Goal: Task Accomplishment & Management: Complete application form

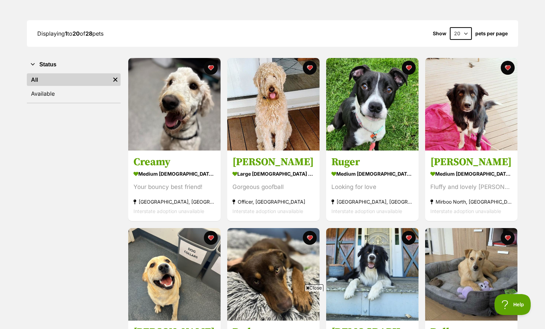
scroll to position [91, 0]
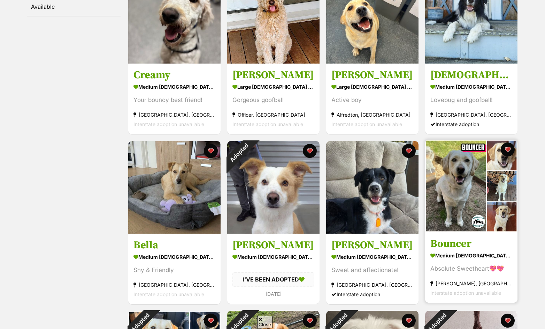
scroll to position [221, 0]
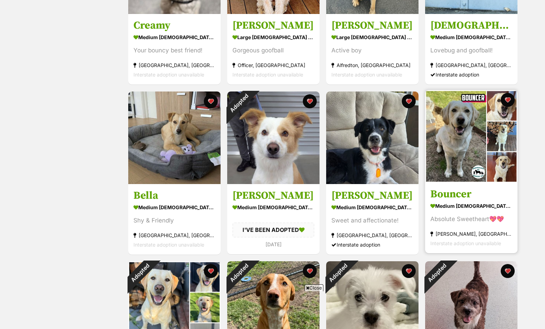
click at [452, 153] on img at bounding box center [471, 136] width 92 height 92
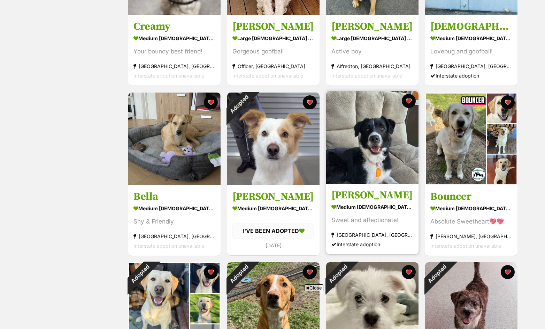
click at [329, 174] on img at bounding box center [372, 137] width 92 height 92
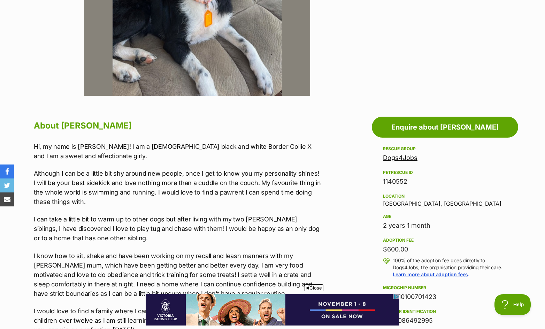
scroll to position [36, 0]
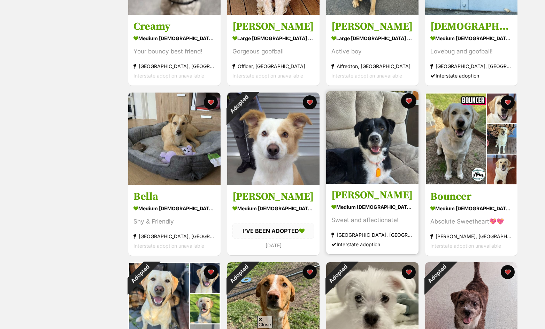
click at [408, 98] on button "favourite" at bounding box center [408, 100] width 15 height 15
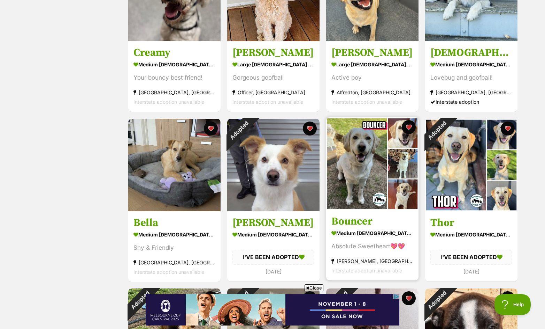
click at [358, 167] on img at bounding box center [372, 163] width 92 height 92
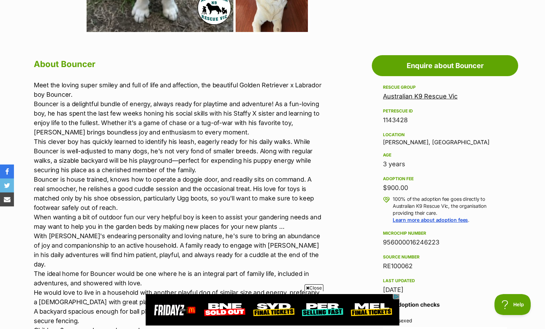
scroll to position [334, 0]
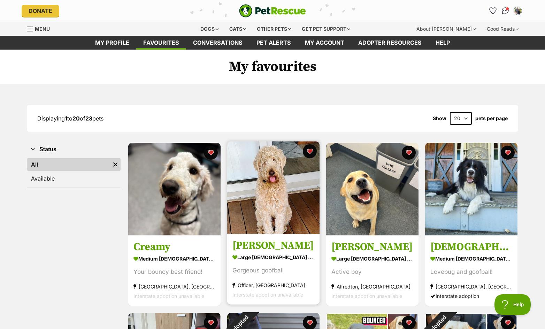
click at [276, 199] on img at bounding box center [273, 187] width 92 height 92
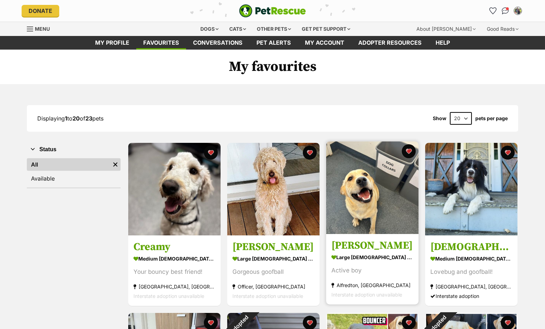
click at [368, 198] on img at bounding box center [372, 187] width 92 height 92
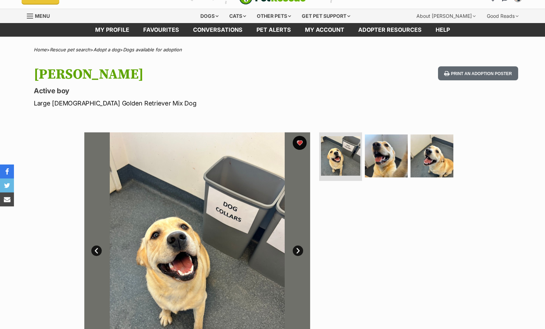
scroll to position [13, 0]
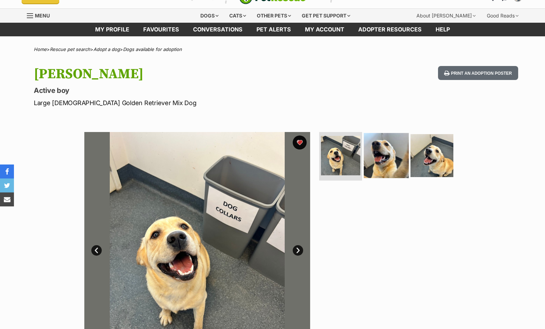
click at [388, 163] on img at bounding box center [386, 155] width 45 height 45
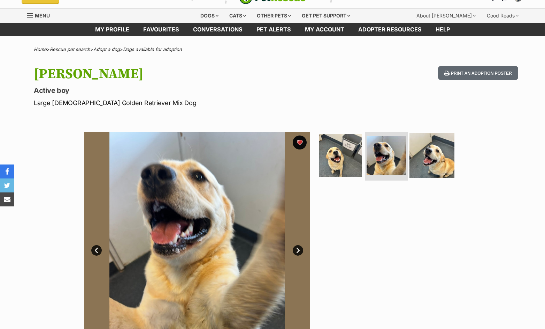
click at [433, 167] on img at bounding box center [432, 155] width 45 height 45
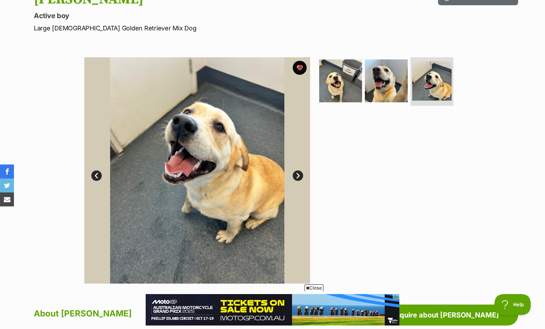
scroll to position [90, 0]
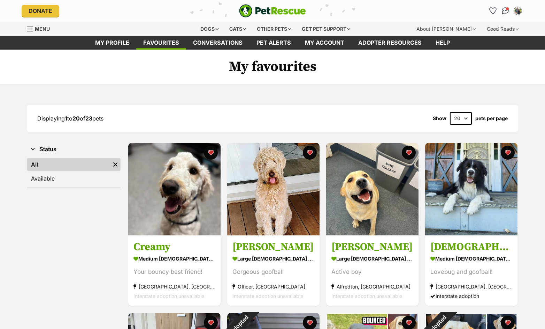
click at [173, 202] on img at bounding box center [174, 189] width 92 height 92
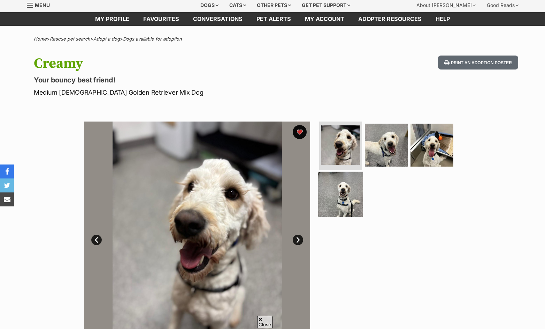
scroll to position [25, 0]
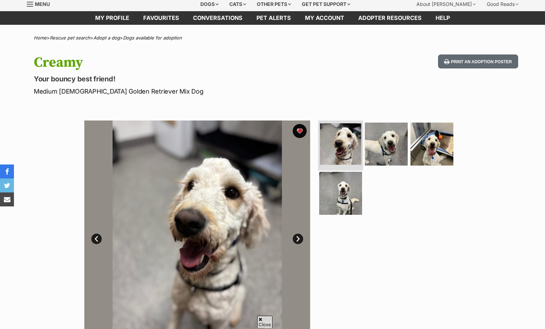
click at [345, 143] on img at bounding box center [340, 143] width 41 height 41
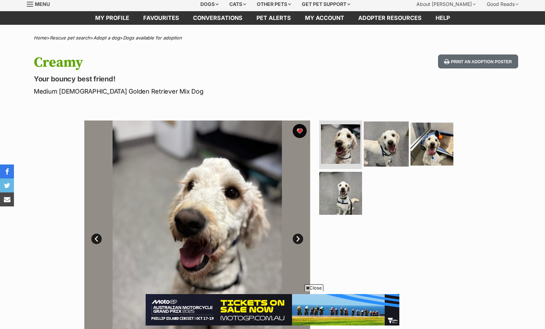
scroll to position [0, 0]
click at [385, 150] on img at bounding box center [386, 143] width 45 height 45
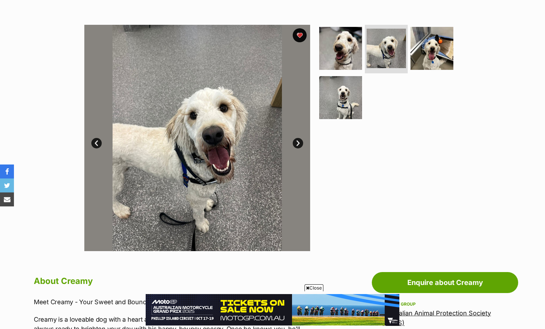
scroll to position [39, 0]
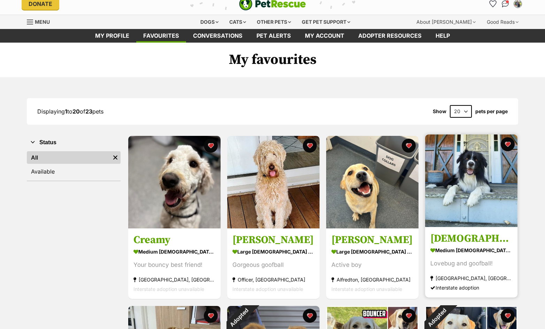
scroll to position [7, 0]
click at [462, 182] on img at bounding box center [471, 180] width 92 height 92
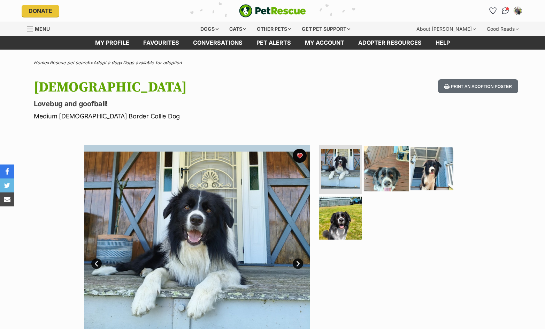
click at [390, 171] on img at bounding box center [386, 168] width 45 height 45
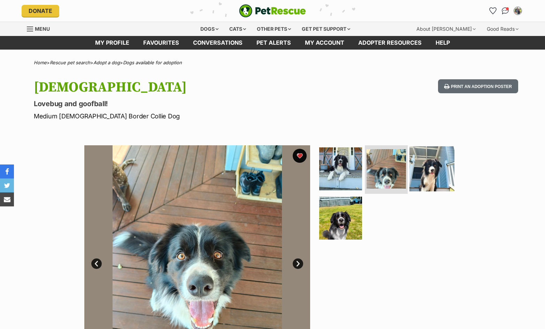
click at [430, 175] on img at bounding box center [432, 168] width 45 height 45
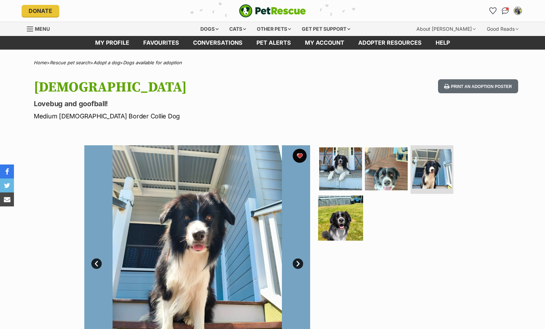
click at [354, 213] on img at bounding box center [340, 217] width 45 height 45
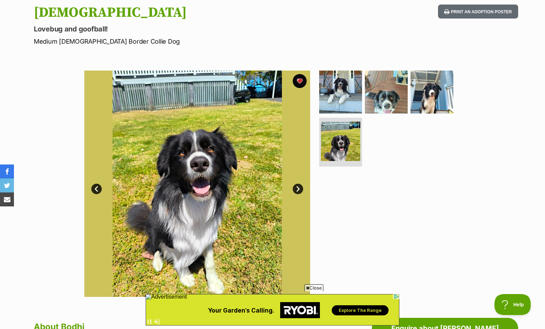
scroll to position [33, 0]
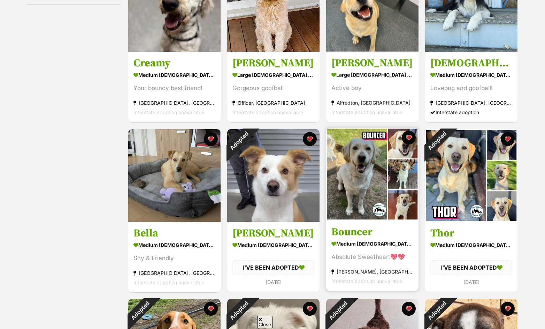
scroll to position [219, 0]
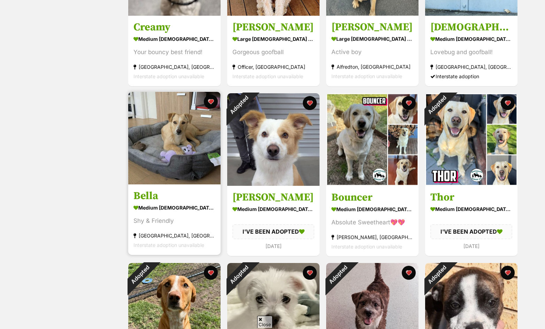
click at [163, 180] on img at bounding box center [174, 138] width 92 height 92
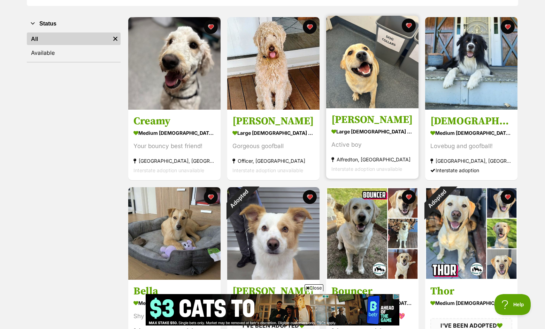
scroll to position [124, 0]
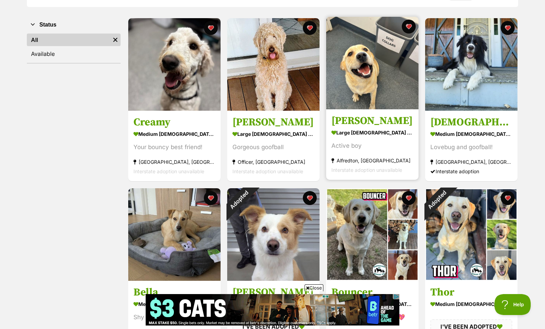
click at [363, 139] on section "large male Dog Active boy Alfredton, VIC Interstate adoption unavailable" at bounding box center [373, 151] width 82 height 47
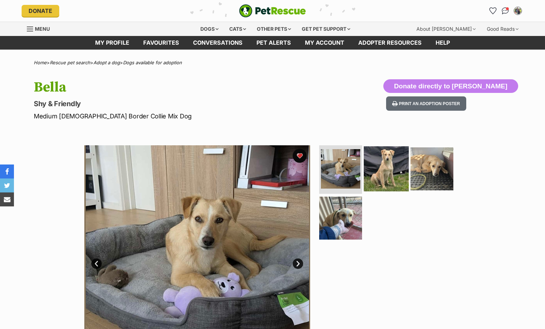
drag, startPoint x: 0, startPoint y: 0, endPoint x: 381, endPoint y: 172, distance: 418.3
click at [381, 172] on img at bounding box center [386, 168] width 45 height 45
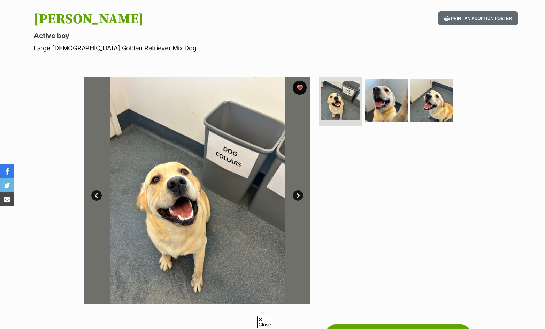
scroll to position [112, 0]
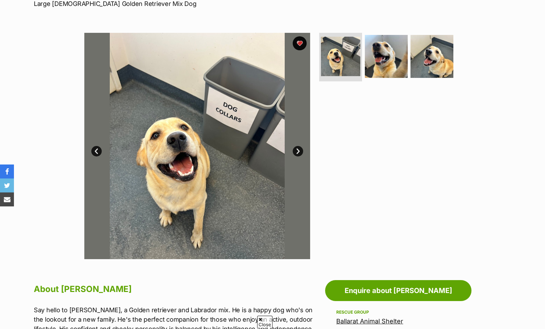
click at [297, 152] on link "Next" at bounding box center [298, 151] width 10 height 10
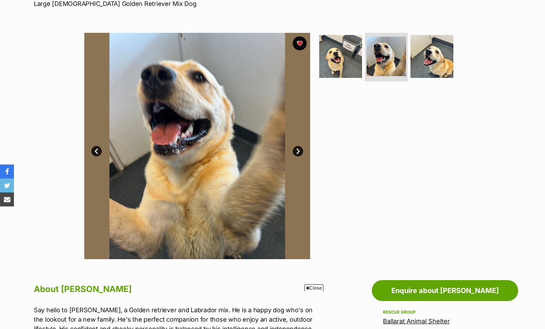
scroll to position [0, 0]
click at [295, 151] on link "Next" at bounding box center [298, 151] width 10 height 10
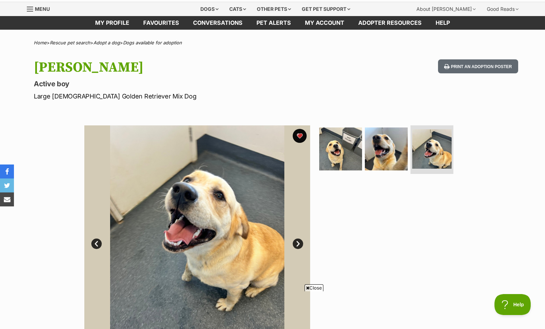
scroll to position [25, 0]
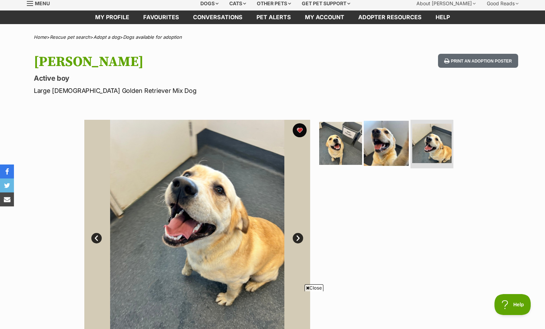
click at [389, 145] on img at bounding box center [386, 142] width 45 height 45
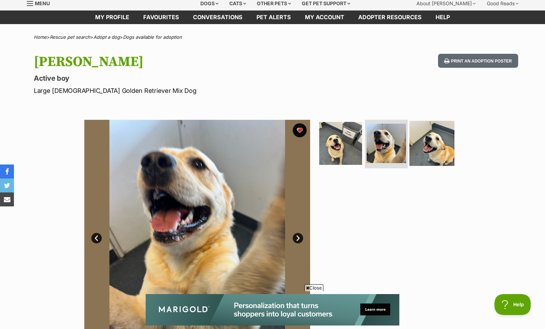
scroll to position [0, 0]
click at [424, 149] on img at bounding box center [432, 142] width 45 height 45
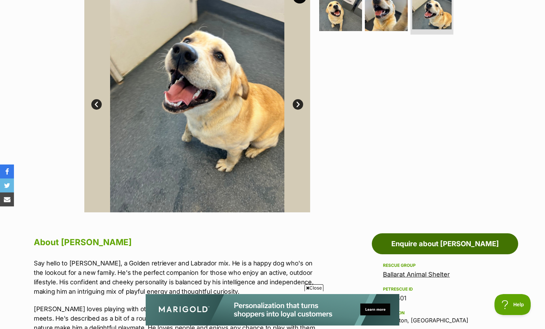
scroll to position [217, 0]
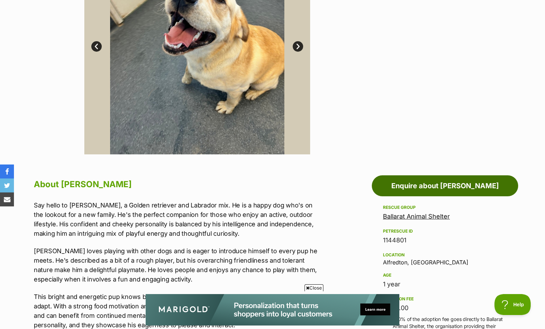
click at [445, 186] on link "Enquire about [PERSON_NAME]" at bounding box center [445, 185] width 146 height 21
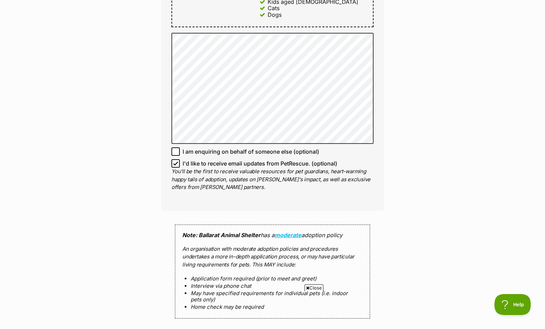
scroll to position [480, 0]
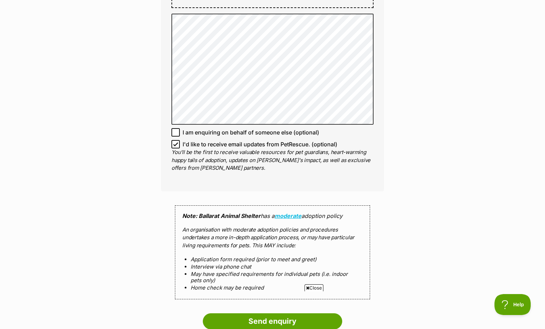
click at [177, 142] on icon at bounding box center [175, 144] width 5 height 5
click at [177, 140] on input "I'd like to receive email updates from PetRescue. (optional)" at bounding box center [176, 144] width 8 height 8
click at [176, 143] on icon at bounding box center [176, 144] width 4 height 3
click at [176, 140] on input "I'd like to receive email updates from PetRescue. (optional)" at bounding box center [176, 144] width 8 height 8
checkbox input "true"
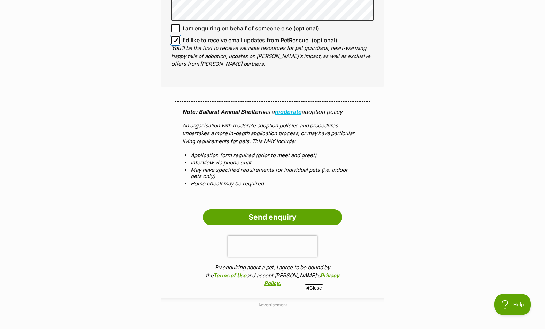
scroll to position [588, 0]
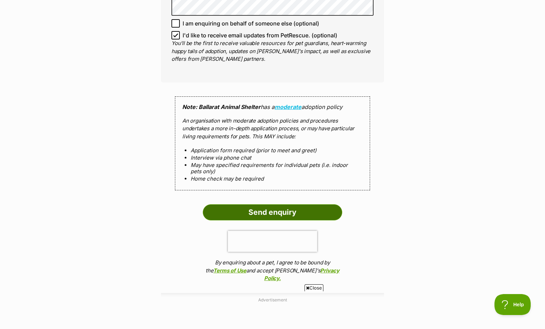
click at [289, 204] on input "Send enquiry" at bounding box center [272, 212] width 139 height 16
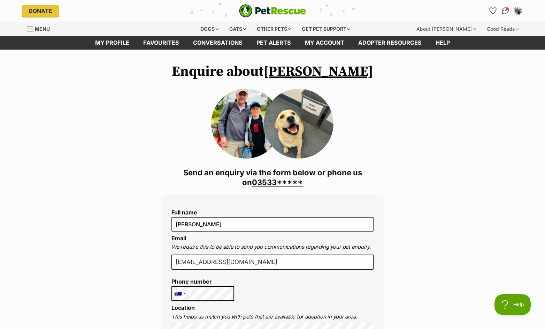
scroll to position [0, 0]
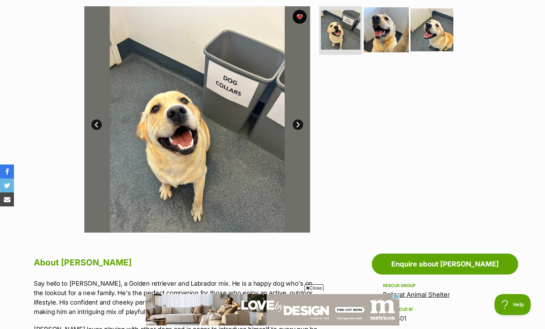
click at [393, 43] on img at bounding box center [386, 29] width 45 height 45
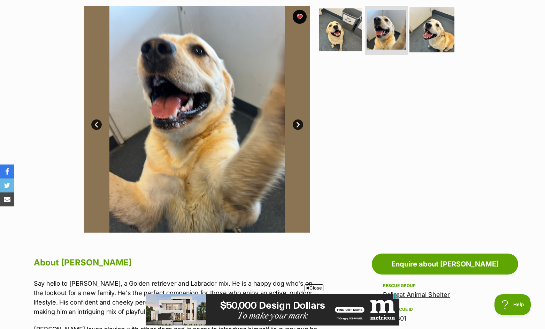
click at [428, 38] on img at bounding box center [432, 29] width 45 height 45
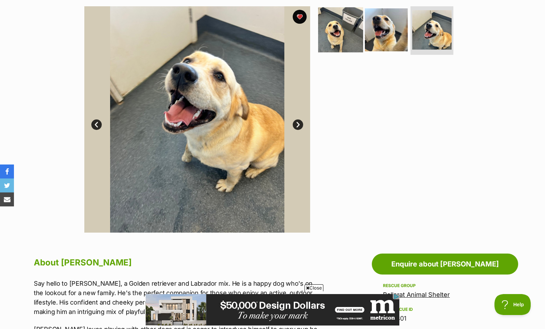
click at [338, 39] on img at bounding box center [340, 29] width 45 height 45
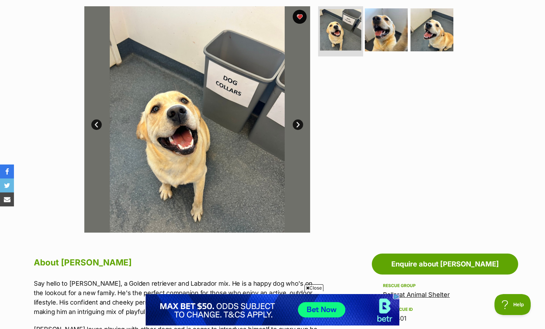
click at [337, 43] on img at bounding box center [340, 29] width 41 height 41
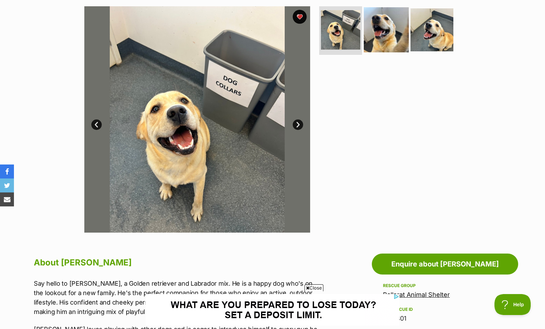
click at [388, 35] on img at bounding box center [386, 29] width 45 height 45
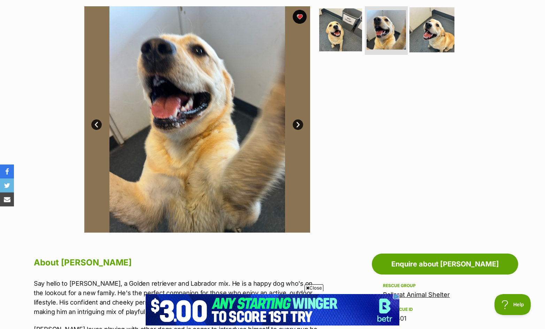
click at [424, 33] on img at bounding box center [432, 29] width 45 height 45
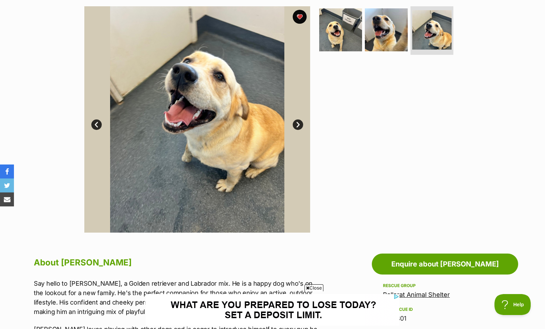
click at [300, 121] on link "Next" at bounding box center [298, 124] width 10 height 10
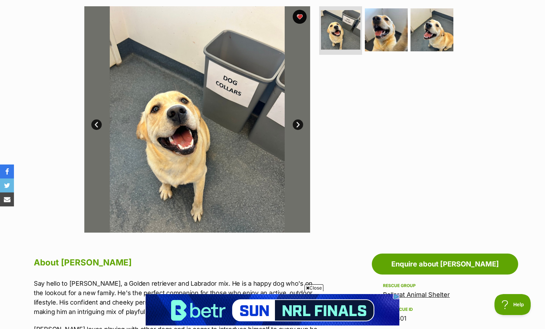
click at [300, 121] on link "Next" at bounding box center [298, 124] width 10 height 10
